Goal: Task Accomplishment & Management: Use online tool/utility

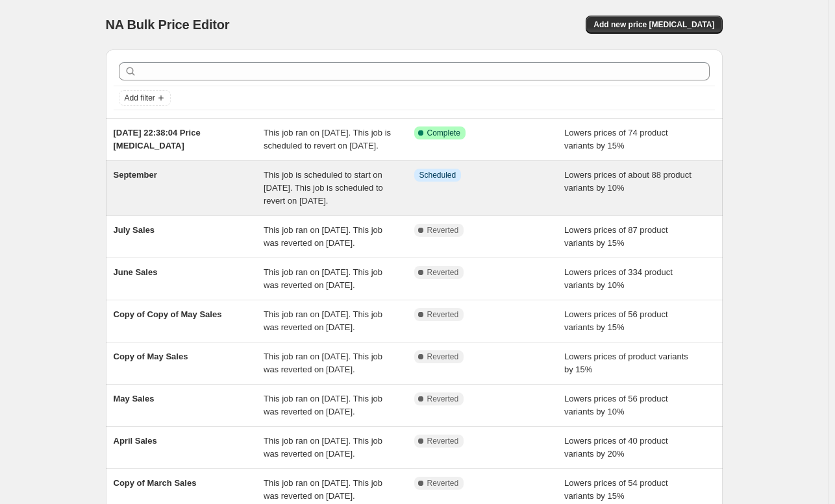
click at [375, 203] on div "This job is scheduled to start on [DATE]. This job is scheduled to revert on [D…" at bounding box center [338, 188] width 151 height 39
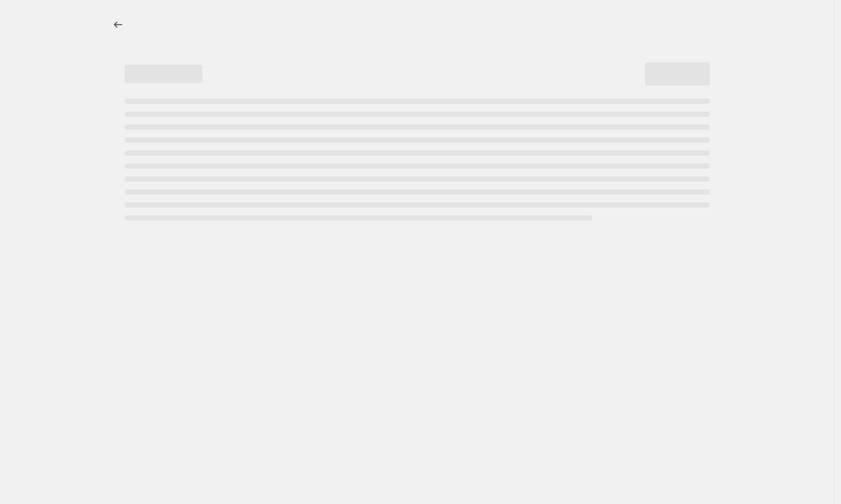
select select "percentage"
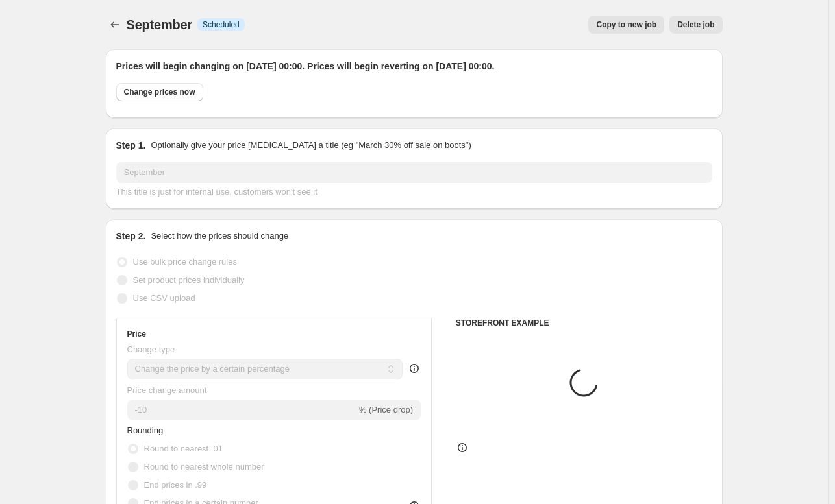
select select "collection"
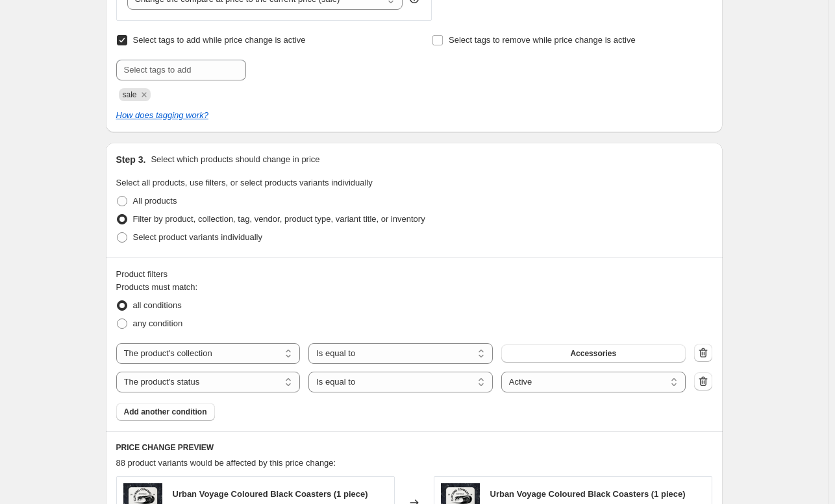
scroll to position [615, 0]
click at [726, 108] on div "September. This page is ready September Info Scheduled Copy to new job Delete j…" at bounding box center [414, 344] width 648 height 1918
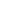
select select "percentage"
select select "collection"
